Goal: Information Seeking & Learning: Learn about a topic

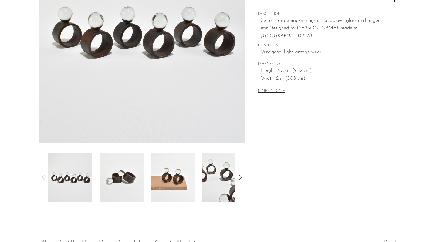
scroll to position [153, 0]
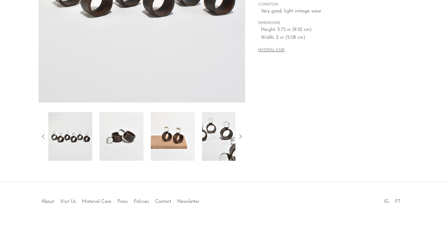
click at [123, 152] on img at bounding box center [121, 136] width 44 height 49
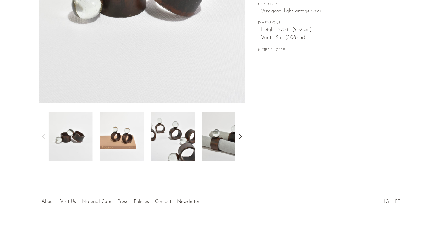
scroll to position [0, 0]
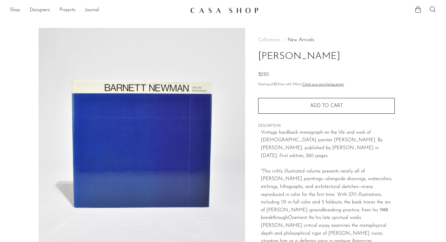
click at [15, 10] on link "Shop" at bounding box center [15, 10] width 10 height 8
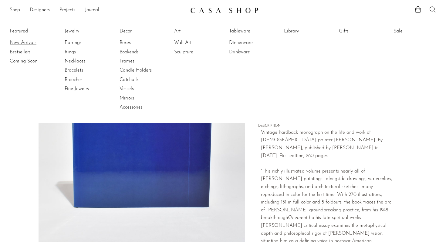
click at [24, 43] on link "New Arrivals" at bounding box center [32, 42] width 45 height 7
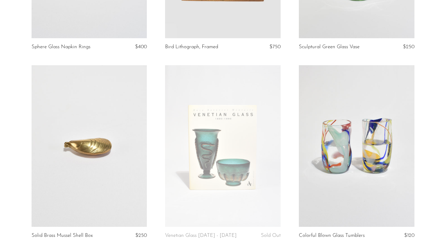
scroll to position [245, 0]
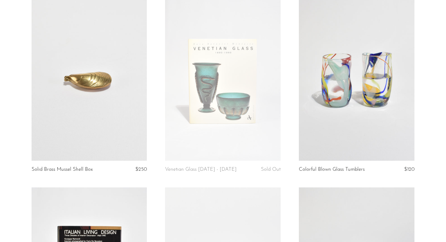
click at [237, 77] on link at bounding box center [223, 80] width 116 height 162
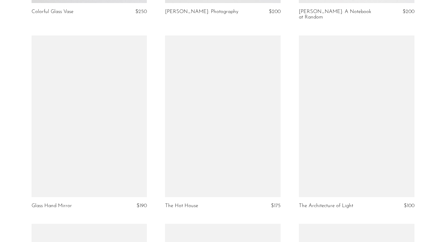
scroll to position [975, 0]
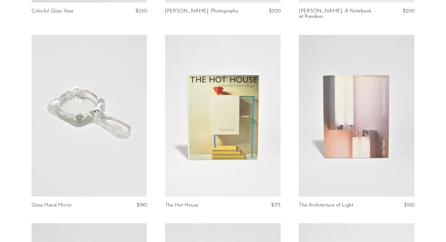
click at [184, 65] on link at bounding box center [223, 116] width 116 height 162
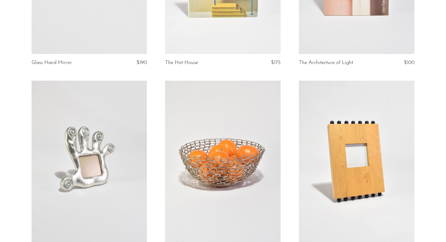
scroll to position [1180, 0]
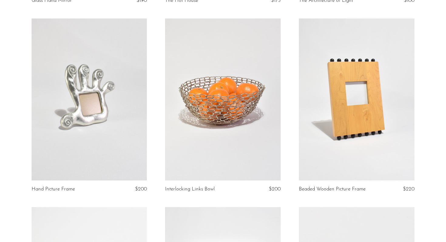
click at [224, 116] on link at bounding box center [223, 100] width 116 height 162
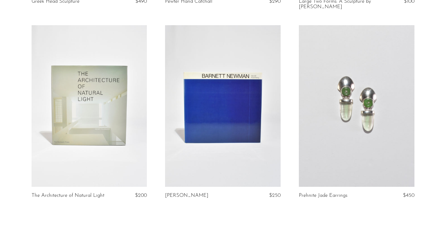
scroll to position [2235, 0]
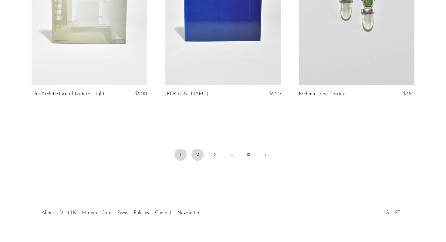
click at [197, 149] on link "2" at bounding box center [197, 155] width 12 height 12
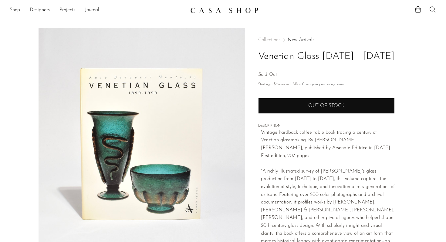
scroll to position [153, 0]
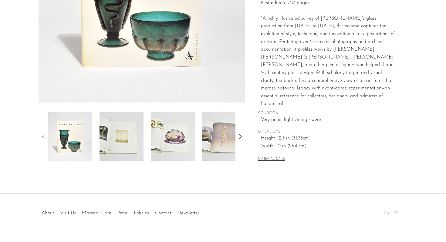
click at [122, 133] on img at bounding box center [121, 136] width 44 height 49
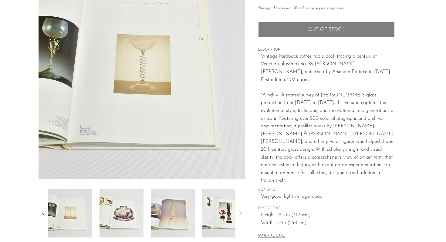
scroll to position [76, 0]
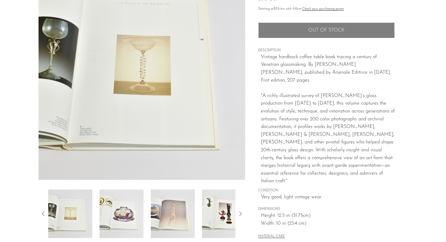
click at [124, 214] on img at bounding box center [121, 214] width 44 height 49
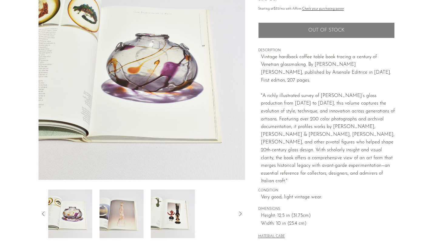
click at [121, 212] on img at bounding box center [121, 214] width 44 height 49
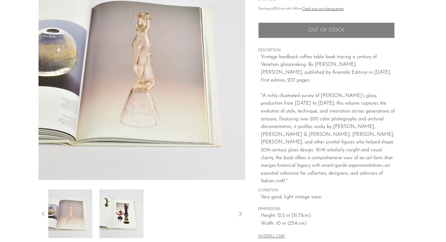
click at [125, 209] on img at bounding box center [121, 214] width 44 height 49
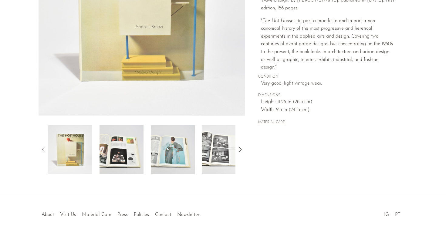
scroll to position [148, 0]
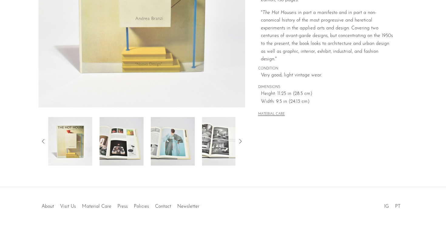
click at [130, 143] on img at bounding box center [121, 141] width 44 height 49
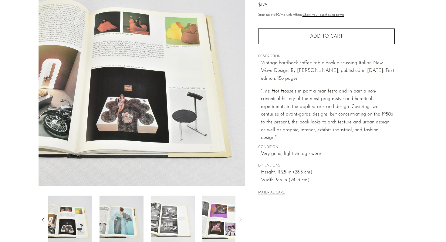
scroll to position [69, 0]
click at [131, 210] on img at bounding box center [121, 220] width 44 height 49
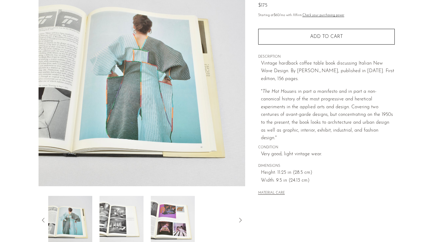
click at [134, 210] on img at bounding box center [121, 220] width 44 height 49
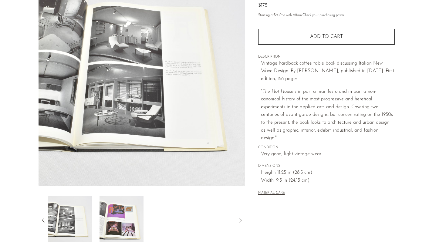
click at [133, 209] on img at bounding box center [121, 220] width 44 height 49
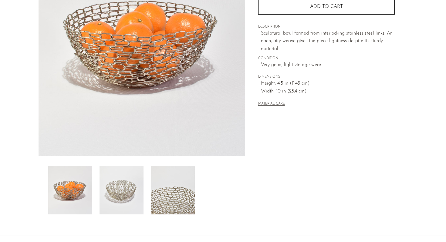
scroll to position [137, 0]
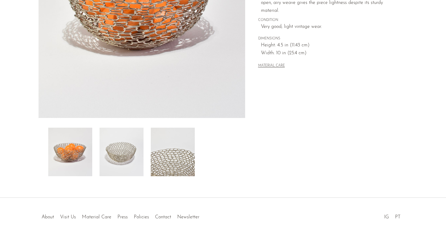
click at [171, 152] on img at bounding box center [173, 152] width 44 height 49
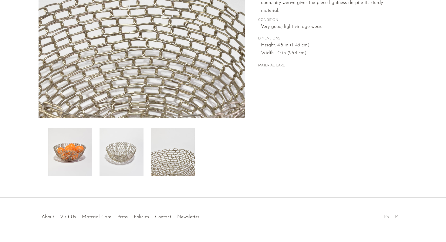
click at [121, 154] on img at bounding box center [121, 152] width 44 height 49
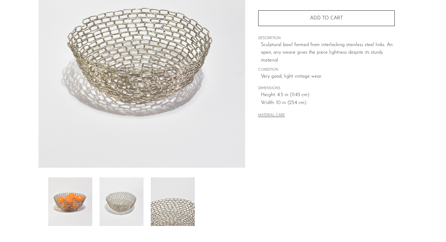
scroll to position [87, 0]
click at [176, 208] on img at bounding box center [173, 202] width 44 height 49
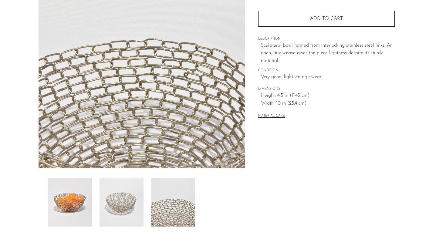
click at [66, 191] on img at bounding box center [70, 202] width 44 height 49
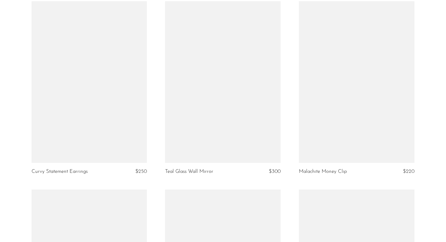
scroll to position [627, 0]
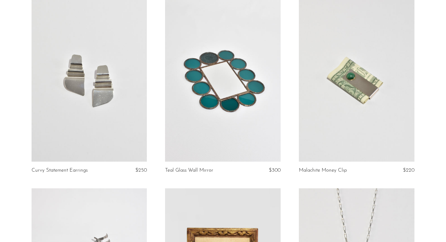
click at [355, 71] on link at bounding box center [357, 81] width 116 height 162
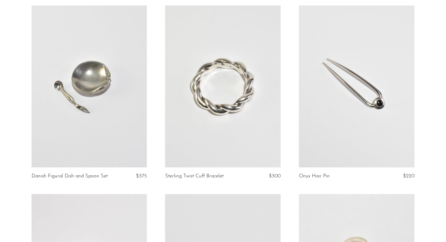
scroll to position [1046, 0]
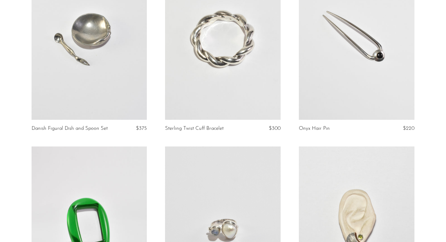
click at [201, 56] on link at bounding box center [223, 39] width 116 height 162
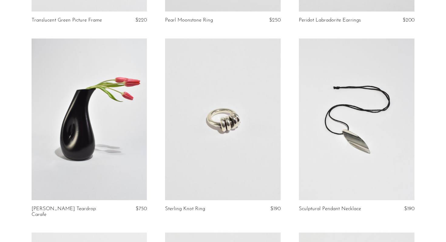
scroll to position [1347, 0]
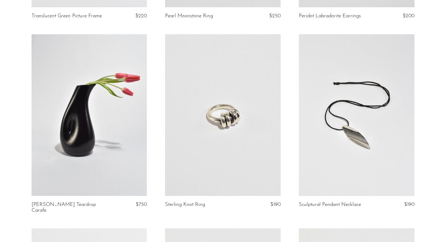
click at [219, 100] on link at bounding box center [223, 115] width 116 height 162
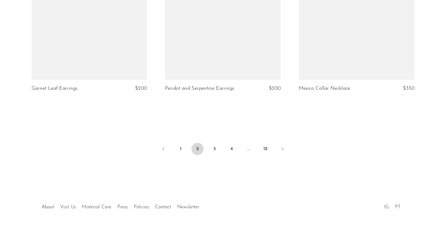
scroll to position [2187, 0]
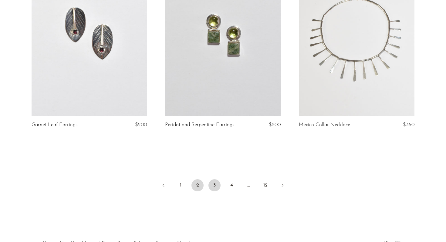
click at [214, 179] on link "3" at bounding box center [214, 185] width 12 height 12
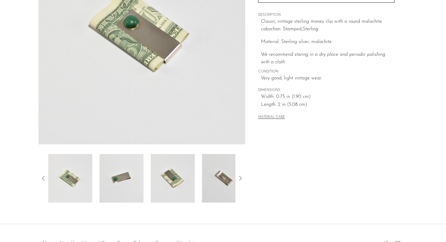
scroll to position [110, 0]
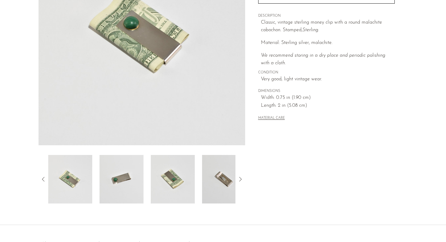
click at [119, 183] on img at bounding box center [121, 179] width 44 height 49
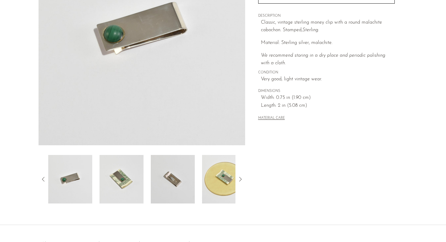
click at [177, 178] on img at bounding box center [173, 179] width 44 height 49
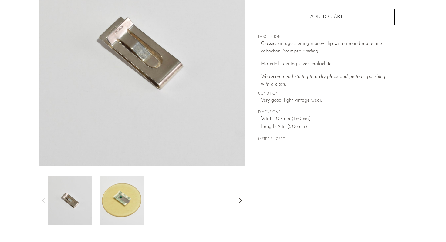
scroll to position [86, 0]
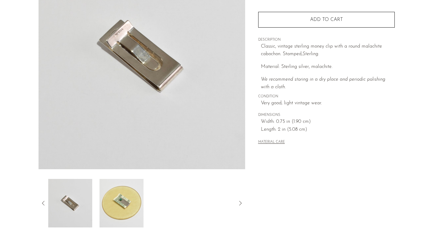
click at [372, 153] on div "Collections New Arrivals Malachite Money Clip $220 Starting at $76 /mo with Aff…" at bounding box center [326, 49] width 136 height 214
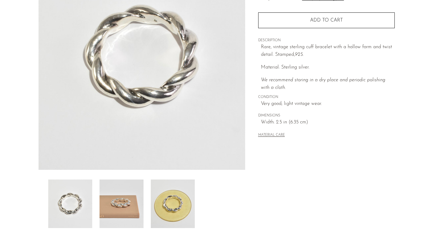
scroll to position [85, 0]
click at [128, 194] on img at bounding box center [121, 204] width 44 height 49
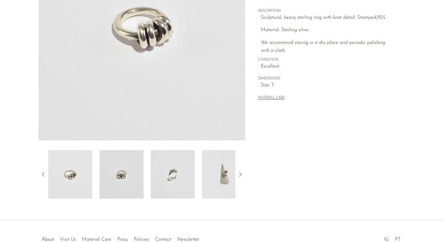
scroll to position [68, 0]
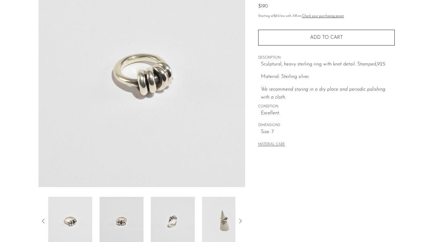
click at [129, 217] on img at bounding box center [121, 221] width 44 height 49
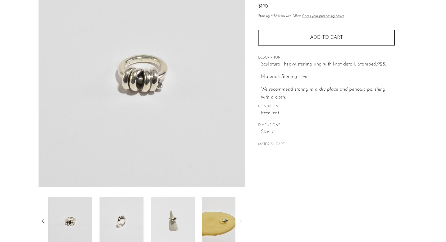
click at [117, 221] on img at bounding box center [121, 221] width 44 height 49
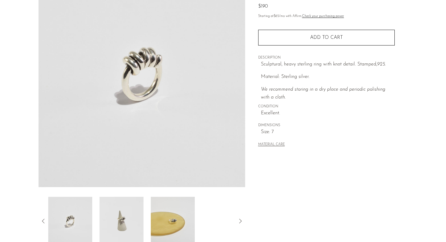
click at [131, 220] on img at bounding box center [121, 221] width 44 height 49
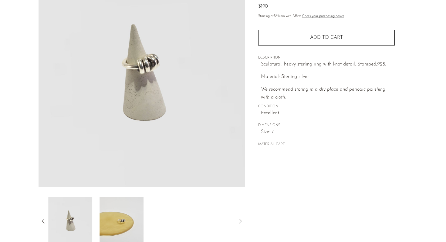
click at [134, 220] on img at bounding box center [121, 221] width 44 height 49
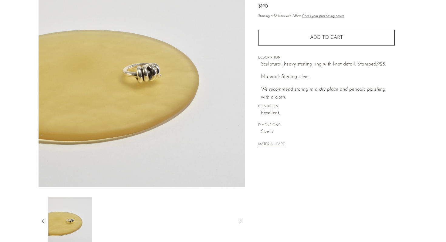
click at [42, 220] on icon at bounding box center [43, 220] width 7 height 7
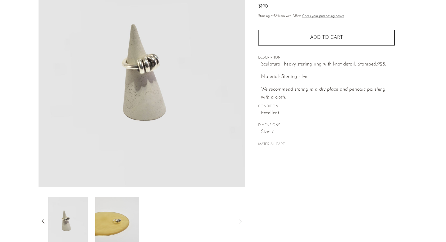
click at [42, 220] on icon at bounding box center [43, 220] width 7 height 7
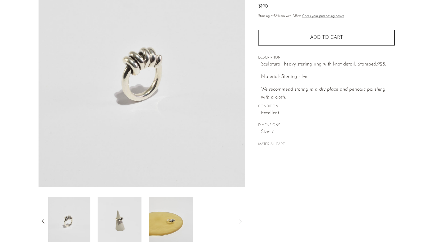
click at [42, 220] on icon at bounding box center [43, 220] width 7 height 7
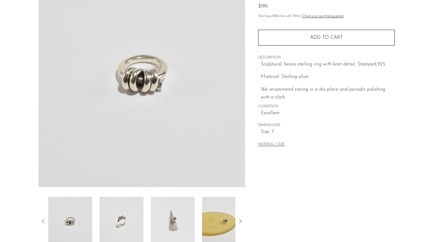
click at [178, 212] on img at bounding box center [173, 221] width 44 height 49
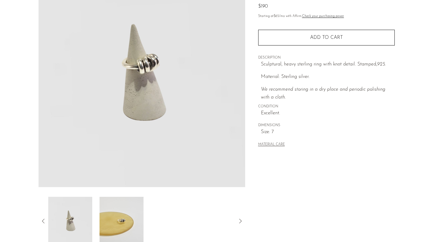
click at [354, 138] on div "MATERIAL CARE" at bounding box center [326, 142] width 136 height 12
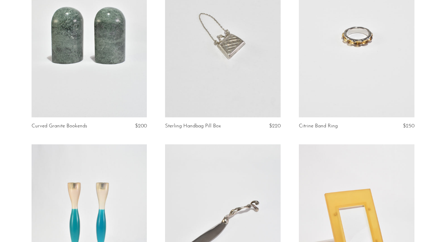
scroll to position [101, 0]
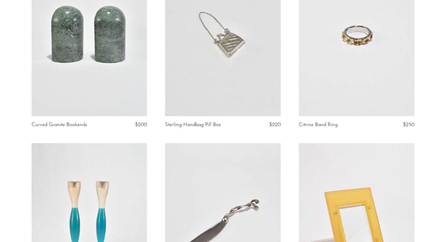
click at [355, 70] on link at bounding box center [357, 36] width 116 height 162
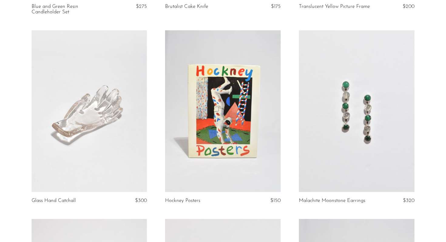
scroll to position [409, 0]
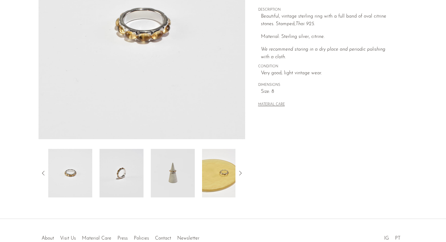
scroll to position [106, 0]
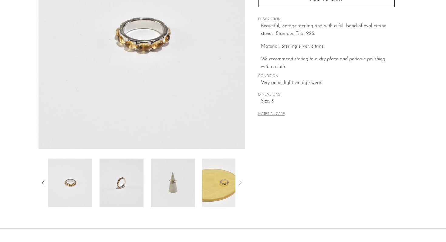
click at [115, 178] on img at bounding box center [121, 183] width 44 height 49
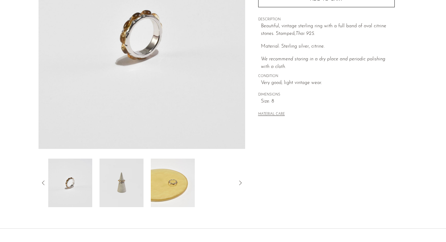
click at [69, 187] on img at bounding box center [70, 183] width 44 height 49
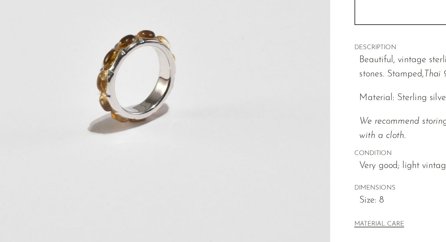
scroll to position [100, 0]
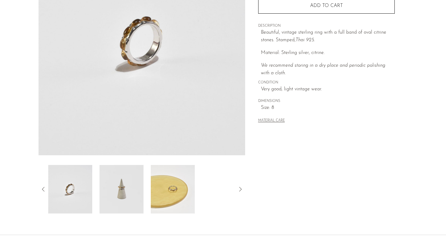
click at [66, 197] on img at bounding box center [70, 189] width 44 height 49
click at [43, 190] on icon at bounding box center [43, 189] width 7 height 7
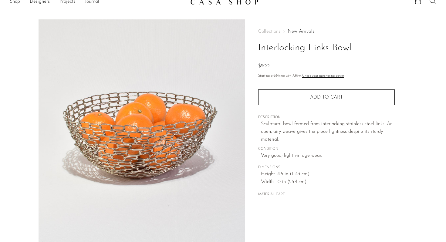
scroll to position [8, 0]
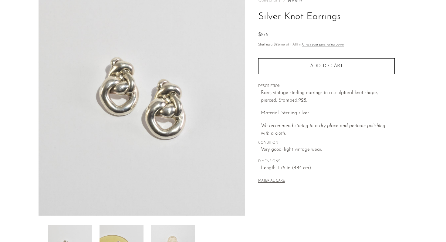
scroll to position [50, 0]
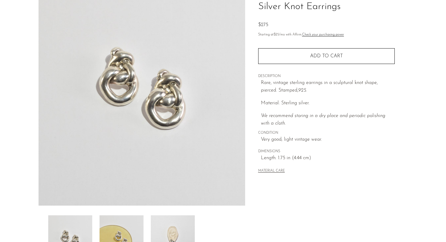
click at [117, 228] on img at bounding box center [121, 239] width 44 height 49
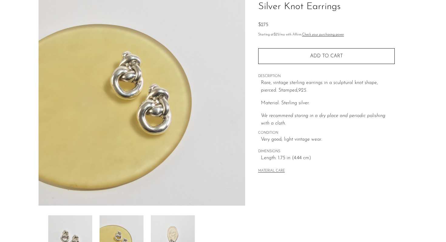
click at [176, 232] on img at bounding box center [173, 239] width 44 height 49
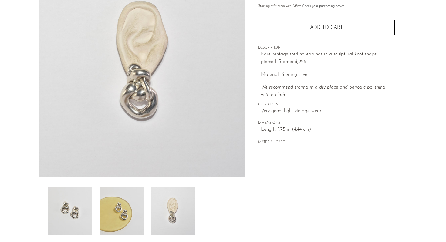
scroll to position [81, 0]
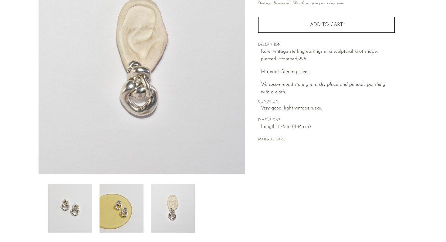
click at [370, 162] on div "Collections Jewelry Silver Knot Earrings $275 Starting at $25 /mo with Affirm. …" at bounding box center [326, 90] width 162 height 286
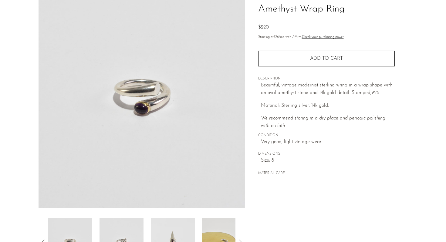
scroll to position [101, 0]
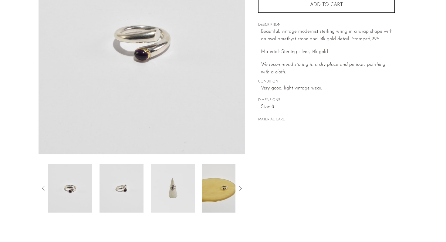
click at [176, 195] on img at bounding box center [173, 188] width 44 height 49
